Goal: Task Accomplishment & Management: Manage account settings

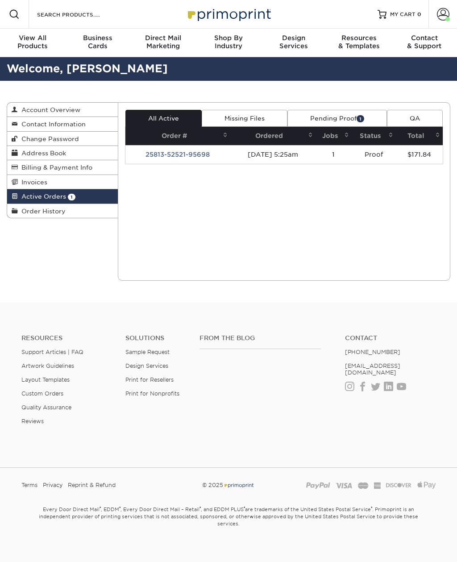
click at [184, 155] on link "25813-52521-95698" at bounding box center [177, 154] width 64 height 7
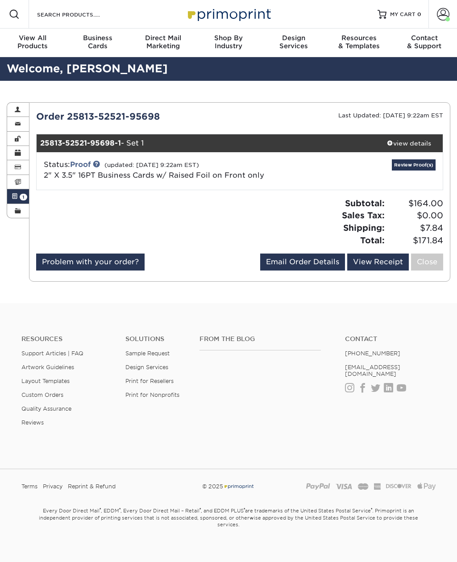
click at [423, 146] on div "view details" at bounding box center [409, 143] width 68 height 9
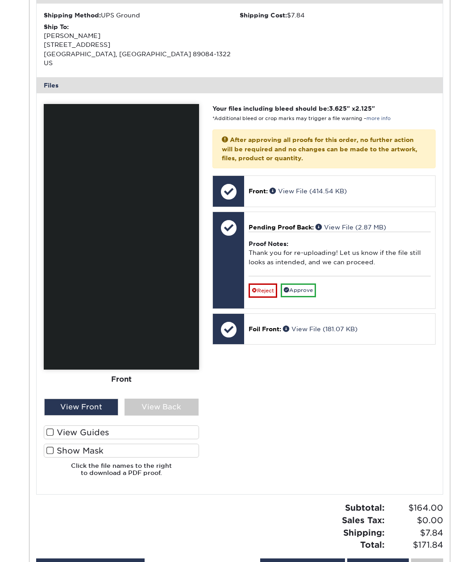
scroll to position [290, 0]
click at [54, 428] on span at bounding box center [50, 432] width 8 height 8
click at [0, 0] on input "View Guides" at bounding box center [0, 0] width 0 height 0
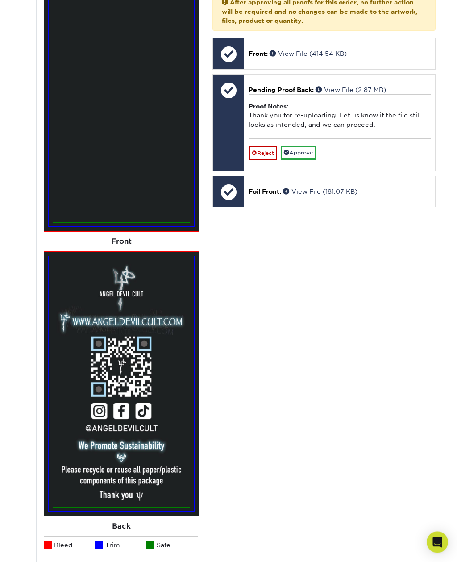
scroll to position [533, 0]
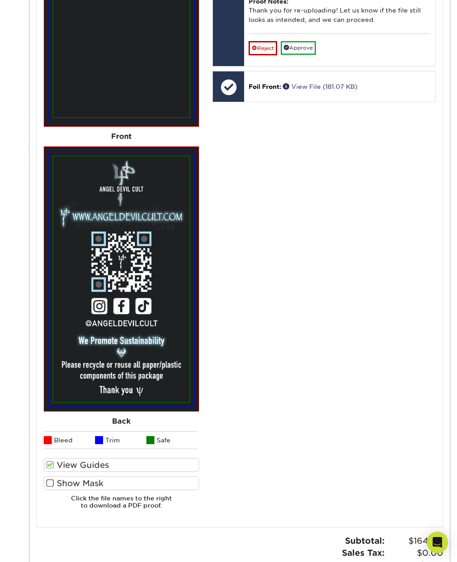
click at [51, 479] on span at bounding box center [50, 483] width 8 height 8
click at [0, 0] on input "Show Mask" at bounding box center [0, 0] width 0 height 0
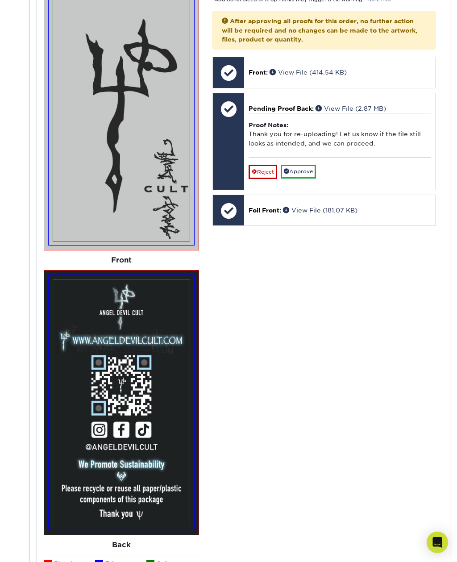
scroll to position [409, 0]
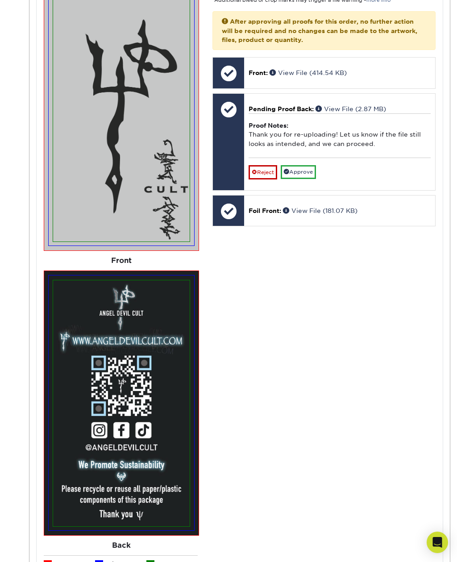
click at [307, 165] on link "Approve" at bounding box center [298, 172] width 35 height 14
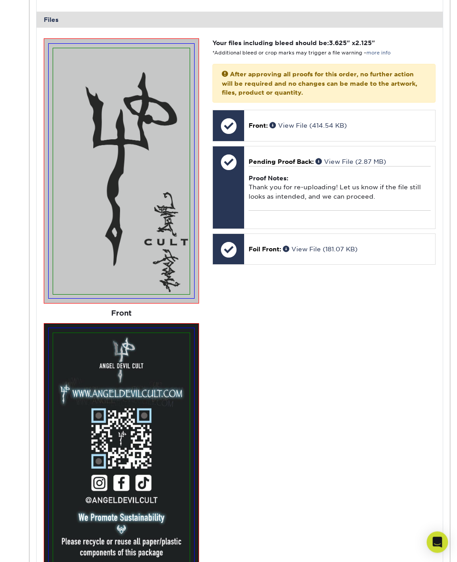
scroll to position [349, 0]
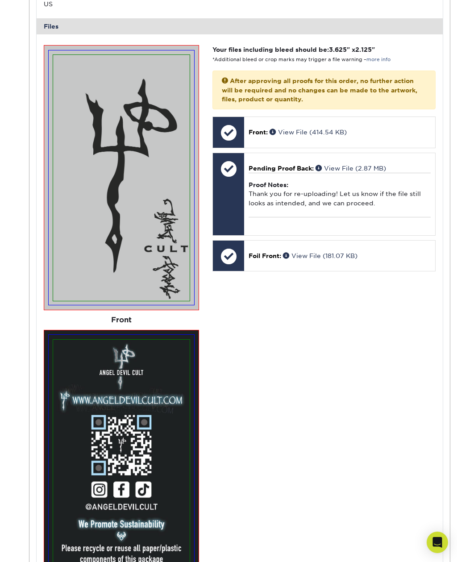
click at [386, 191] on div "Proof Notes: Thank you for re-uploading! Let us know if the file still looks as…" at bounding box center [340, 195] width 182 height 44
click at [348, 165] on link "View File (2.87 MB)" at bounding box center [350, 168] width 71 height 7
click at [435, 533] on div "Open Intercom Messenger" at bounding box center [437, 541] width 21 height 21
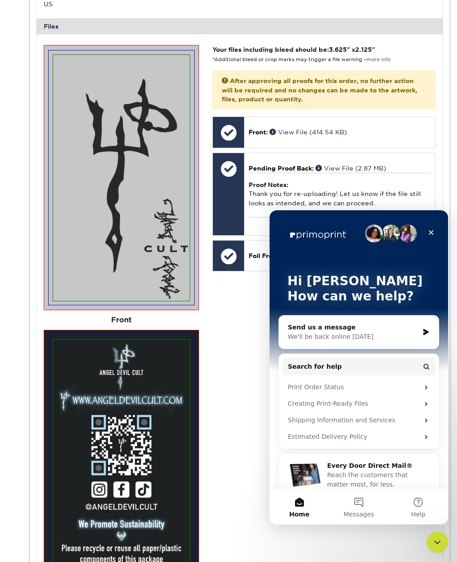
scroll to position [0, 0]
click at [364, 511] on span "Messages" at bounding box center [359, 514] width 31 height 6
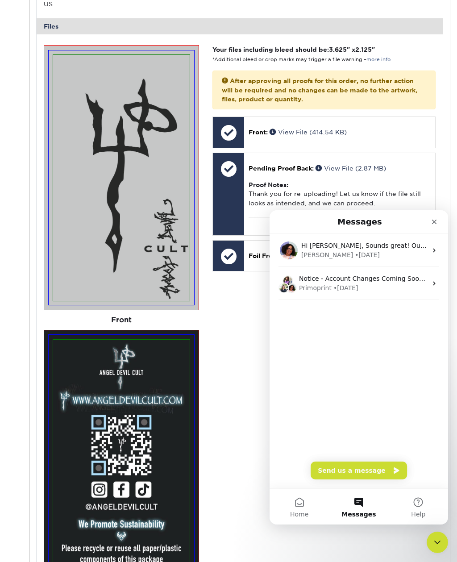
click at [432, 252] on icon "Intercom messenger" at bounding box center [434, 250] width 7 height 7
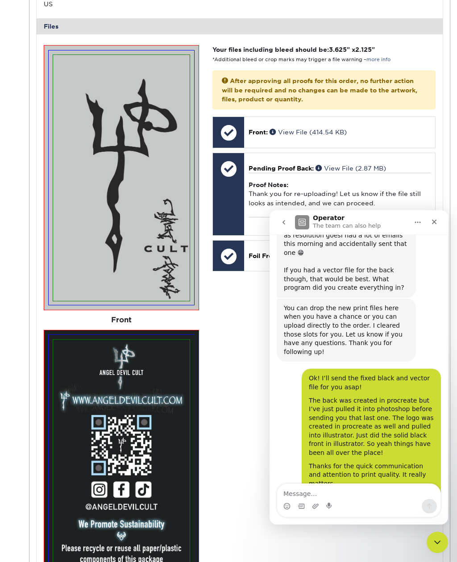
scroll to position [1709, 0]
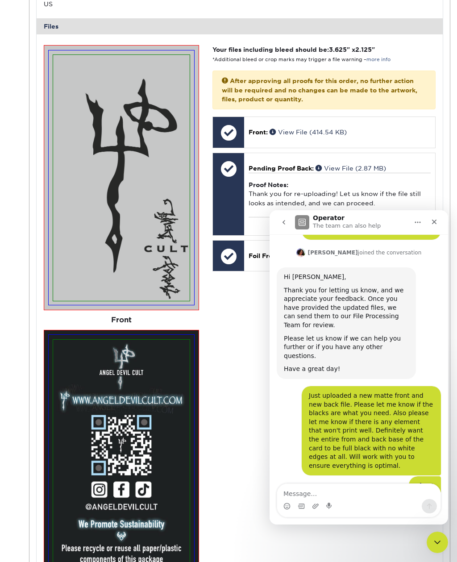
click at [360, 497] on textarea "Message…" at bounding box center [358, 491] width 163 height 15
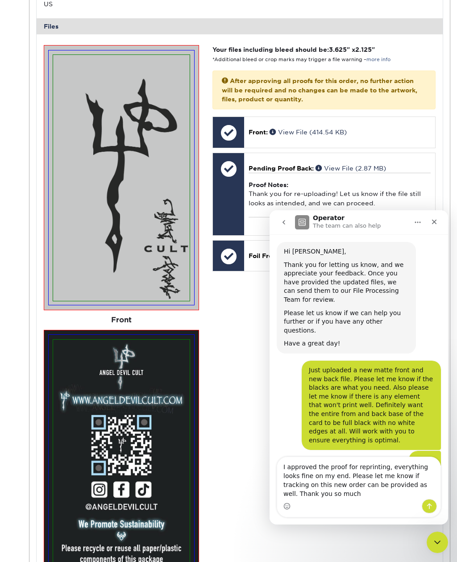
scroll to position [1735, 0]
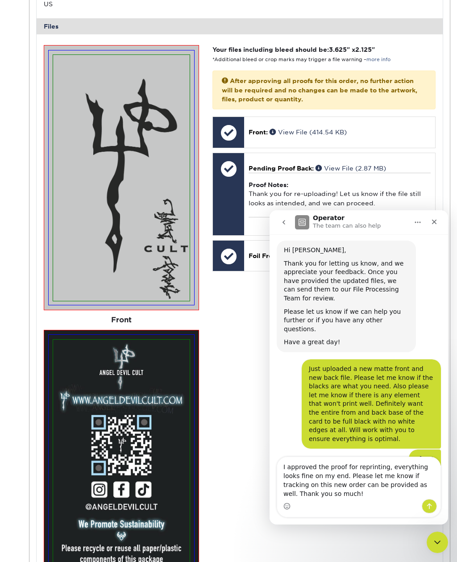
click at [427, 497] on div "Hi [PERSON_NAME], Sounds great! Our File Processing Team will review and reach …" at bounding box center [359, 554] width 164 height 114
click at [353, 478] on textarea "I approved the proof for reprinting, everything looks fine on my end. Please le…" at bounding box center [358, 478] width 163 height 42
click at [422, 467] on textarea "I approved the proof for reprinting, everything looks fine on my end. Please le…" at bounding box center [358, 478] width 163 height 42
click at [325, 469] on textarea "I approved the proof for reprinting, everything looks fine on my end. Please le…" at bounding box center [358, 478] width 163 height 42
click at [343, 466] on textarea "I approved the proof for reprinting, everything looks fine on my end. Please le…" at bounding box center [358, 478] width 163 height 42
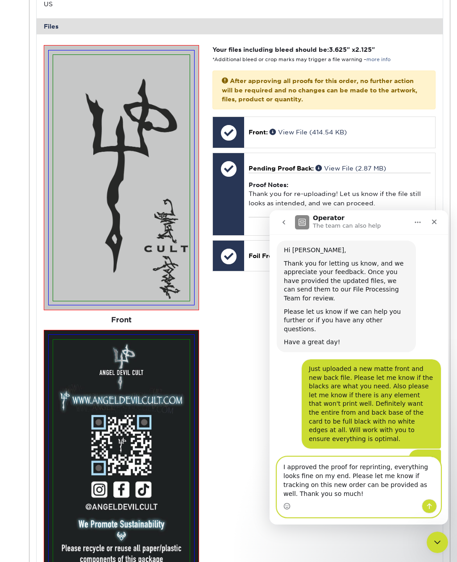
click at [326, 466] on textarea "I approved the proof for reprinting, everything looks fine on my end. Please le…" at bounding box center [358, 478] width 163 height 42
type textarea "I approved the back file proof for reprinting, everything looks fine on my end.…"
click at [430, 503] on icon "Send a message…" at bounding box center [429, 505] width 7 height 7
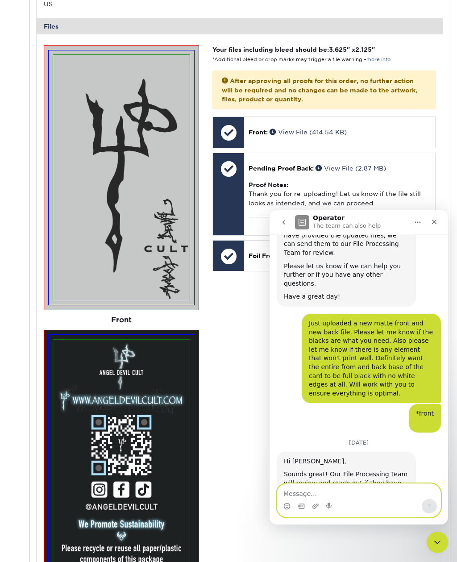
scroll to position [1781, 0]
click at [397, 127] on div "Front: View File (414.54 KB)" at bounding box center [339, 132] width 191 height 30
click at [434, 222] on icon "Close" at bounding box center [434, 222] width 5 height 5
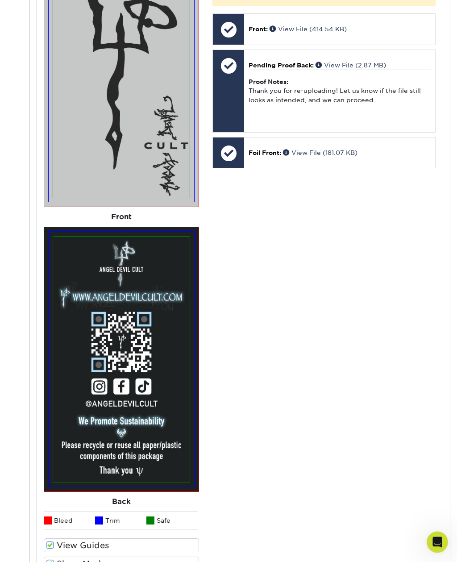
scroll to position [478, 0]
